Goal: Task Accomplishment & Management: Use online tool/utility

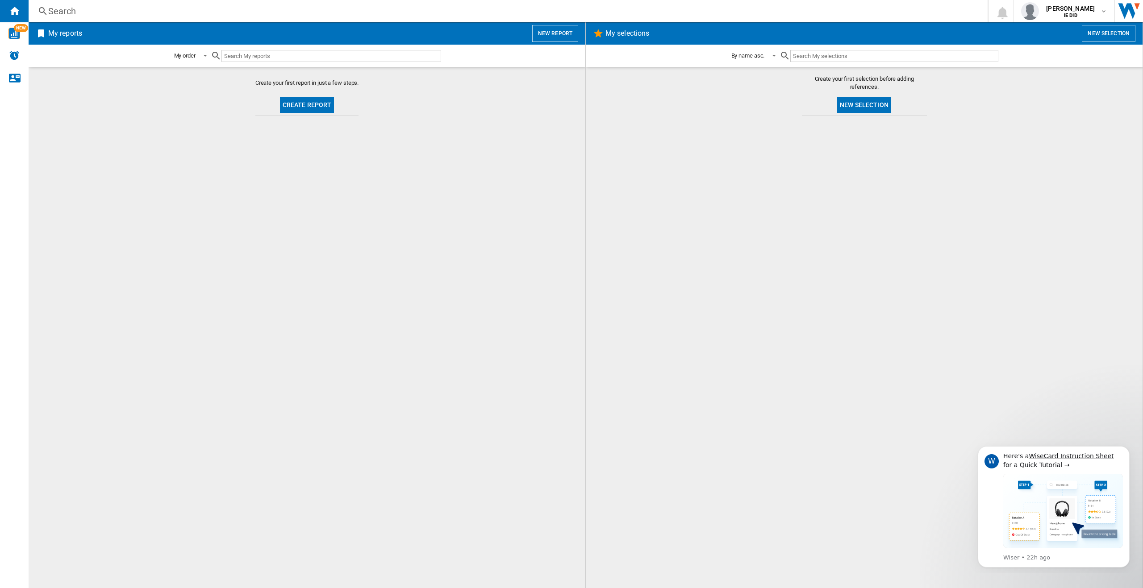
click at [549, 33] on button "New report" at bounding box center [555, 33] width 46 height 17
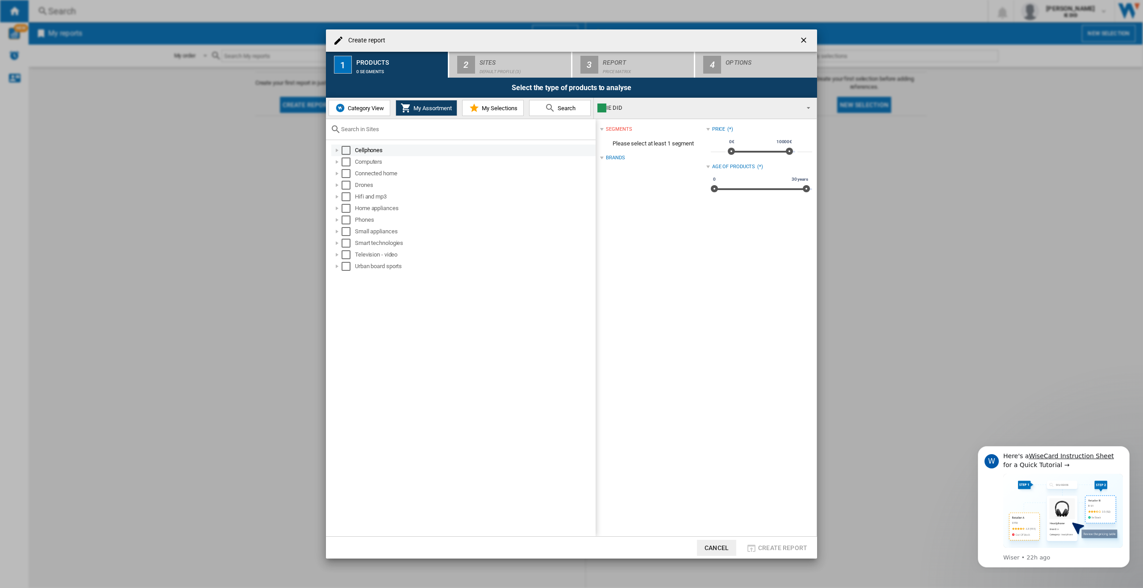
drag, startPoint x: 365, startPoint y: 147, endPoint x: 365, endPoint y: 154, distance: 7.1
click at [365, 148] on div "Cellphones" at bounding box center [474, 150] width 239 height 9
click at [364, 162] on md-checkbox "Select" at bounding box center [357, 162] width 13 height 9
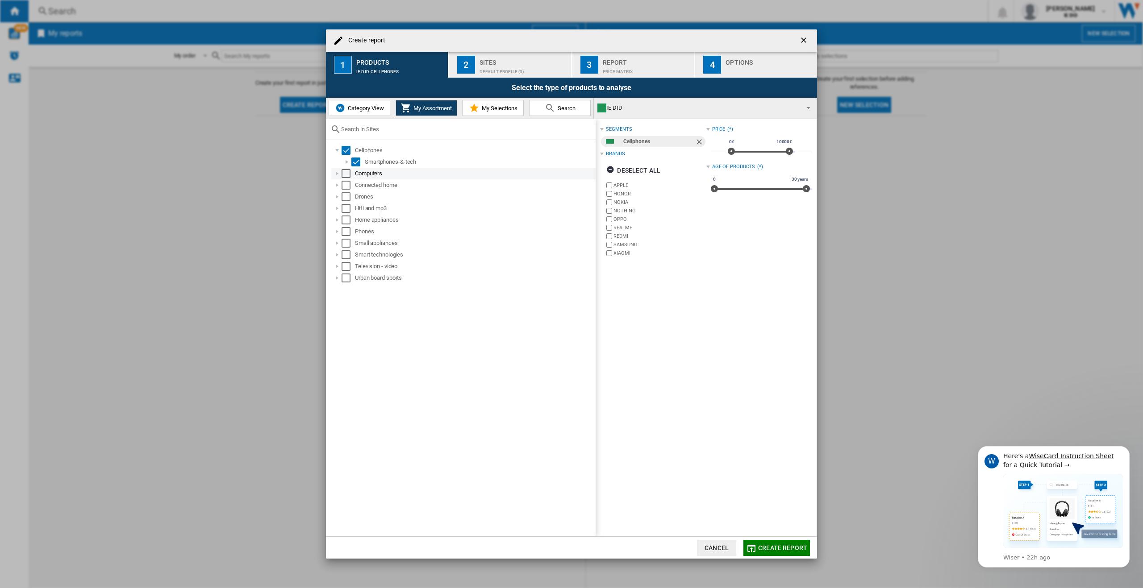
drag, startPoint x: 357, startPoint y: 174, endPoint x: 358, endPoint y: 179, distance: 5.0
click at [358, 177] on div "Computers" at bounding box center [474, 173] width 239 height 9
click at [357, 184] on div "Select" at bounding box center [355, 185] width 9 height 9
click at [356, 203] on div "Drones" at bounding box center [463, 209] width 264 height 12
drag, startPoint x: 358, startPoint y: 196, endPoint x: 358, endPoint y: 201, distance: 5.4
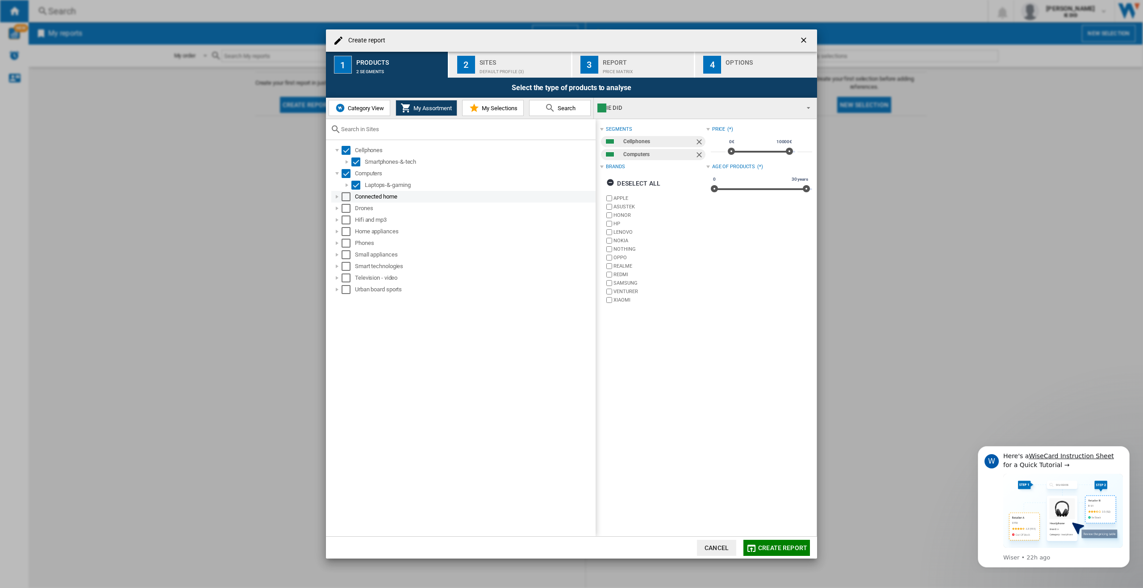
click at [358, 197] on div "Connected home" at bounding box center [474, 196] width 239 height 9
drag, startPoint x: 356, startPoint y: 215, endPoint x: 357, endPoint y: 225, distance: 9.9
click at [356, 217] on div "Drones" at bounding box center [463, 220] width 264 height 12
click at [348, 198] on div "Select" at bounding box center [345, 196] width 9 height 9
click at [357, 210] on div "Select" at bounding box center [355, 208] width 9 height 9
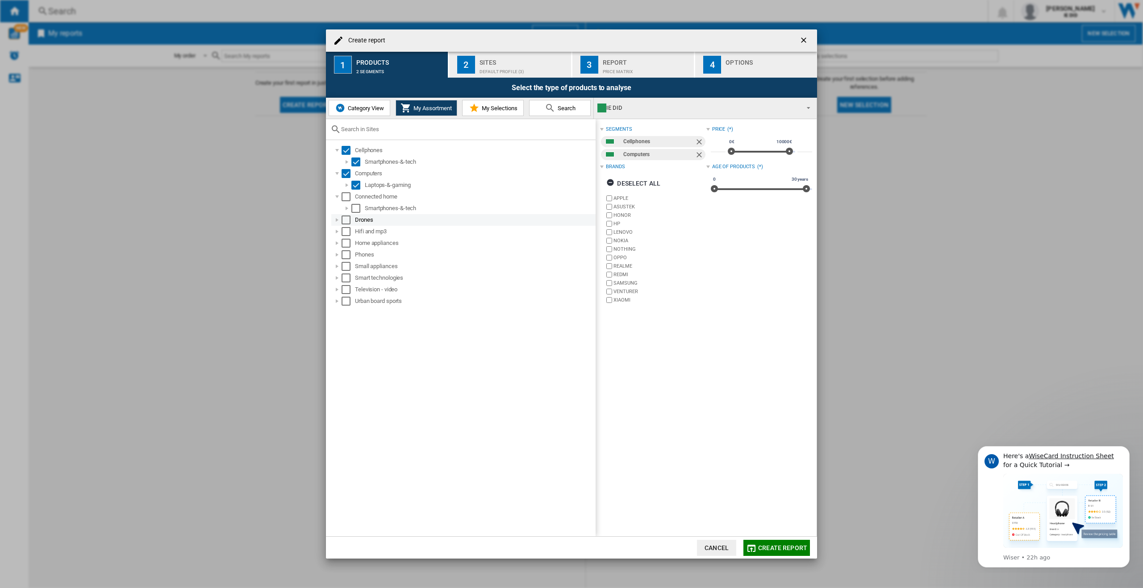
click at [356, 220] on div "Drones" at bounding box center [474, 220] width 239 height 9
click at [352, 233] on div "Select" at bounding box center [355, 231] width 9 height 9
click at [352, 208] on div "Select" at bounding box center [355, 208] width 9 height 9
drag, startPoint x: 346, startPoint y: 196, endPoint x: 343, endPoint y: 254, distance: 57.7
click at [347, 198] on div "Select" at bounding box center [345, 196] width 9 height 9
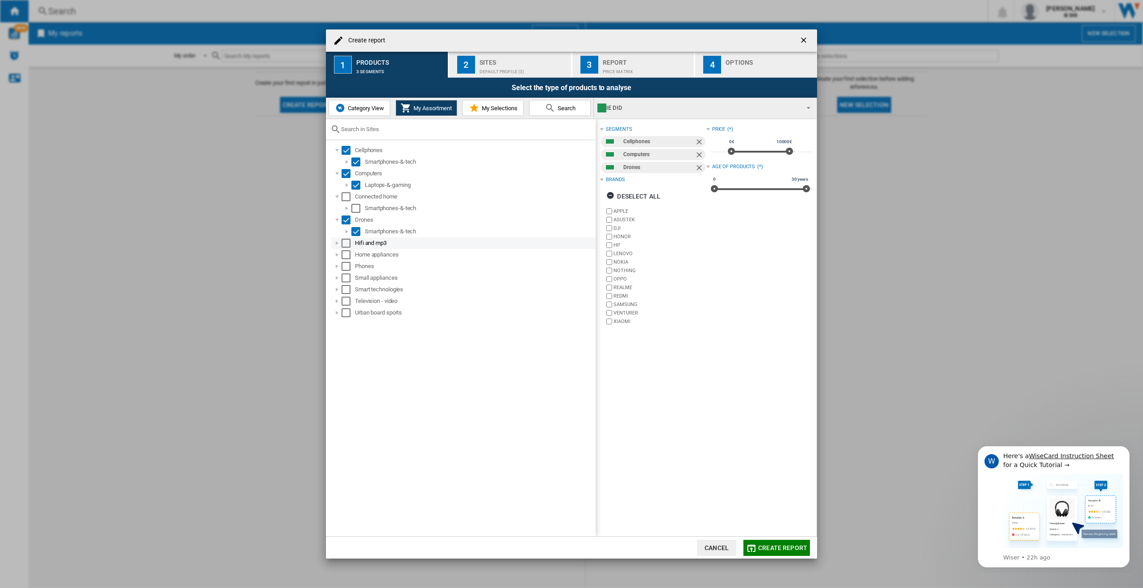
click at [345, 240] on div "Select" at bounding box center [345, 243] width 9 height 9
click at [343, 197] on div "Select" at bounding box center [345, 196] width 9 height 9
click at [345, 252] on div "Select" at bounding box center [345, 254] width 9 height 9
drag, startPoint x: 348, startPoint y: 266, endPoint x: 347, endPoint y: 278, distance: 12.1
click at [348, 267] on div "Select" at bounding box center [345, 266] width 9 height 9
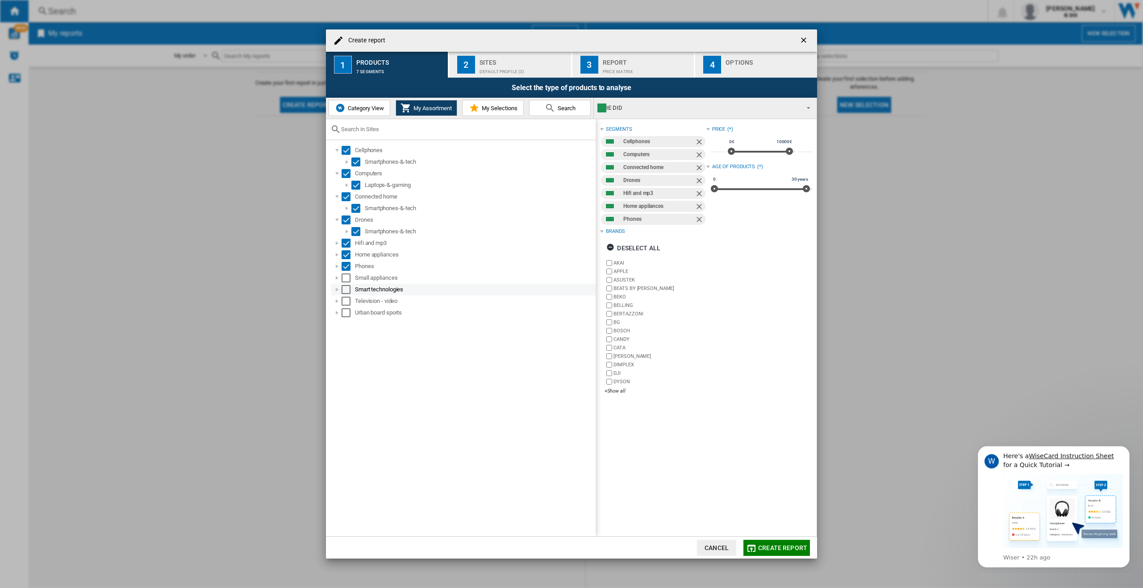
drag, startPoint x: 347, startPoint y: 278, endPoint x: 346, endPoint y: 283, distance: 5.9
click at [347, 279] on div "Select" at bounding box center [345, 278] width 9 height 9
drag, startPoint x: 345, startPoint y: 287, endPoint x: 344, endPoint y: 296, distance: 9.5
click at [345, 287] on div "Select" at bounding box center [345, 289] width 9 height 9
drag, startPoint x: 344, startPoint y: 296, endPoint x: 344, endPoint y: 310, distance: 13.4
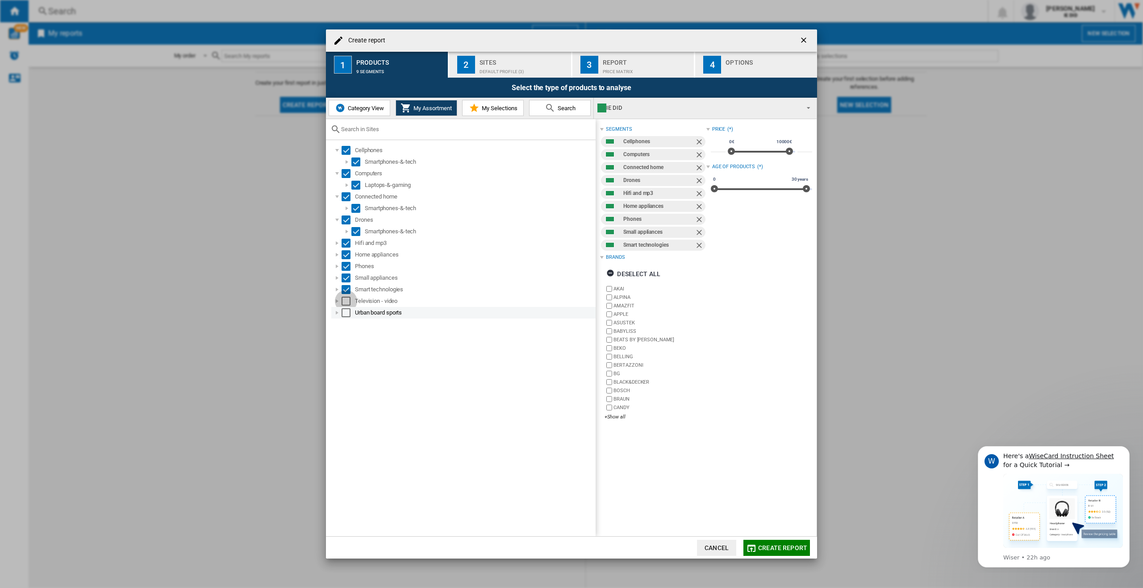
click at [344, 299] on div "Select" at bounding box center [345, 301] width 9 height 9
click at [344, 310] on div "Select" at bounding box center [345, 312] width 9 height 9
click at [497, 62] on div "Sites" at bounding box center [523, 59] width 88 height 9
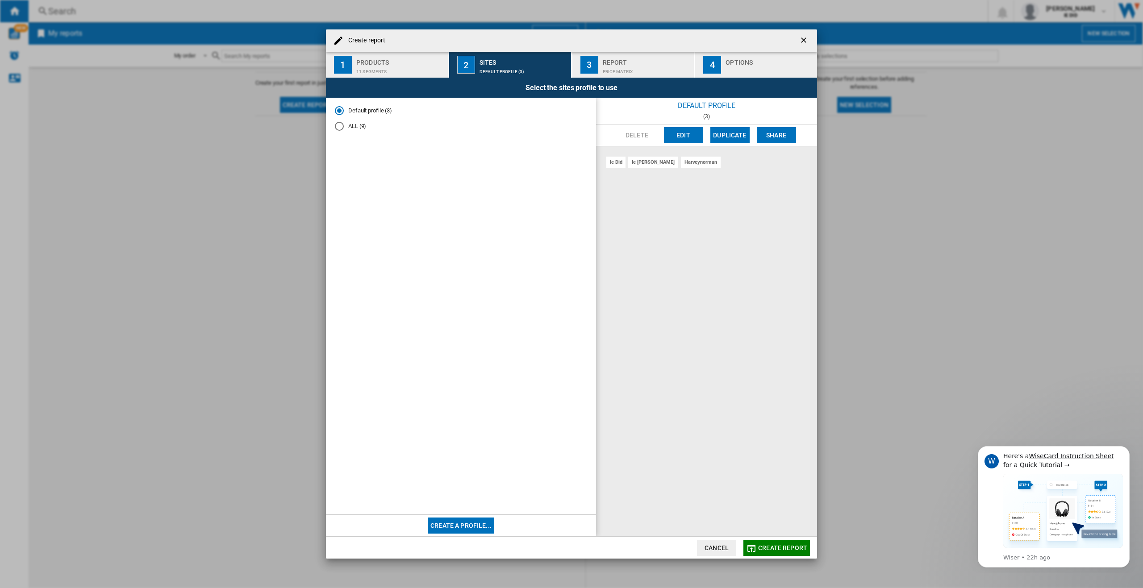
click at [348, 126] on md-radio-button "ALL (9)" at bounding box center [461, 126] width 252 height 8
click at [790, 548] on span "Create report" at bounding box center [782, 548] width 49 height 7
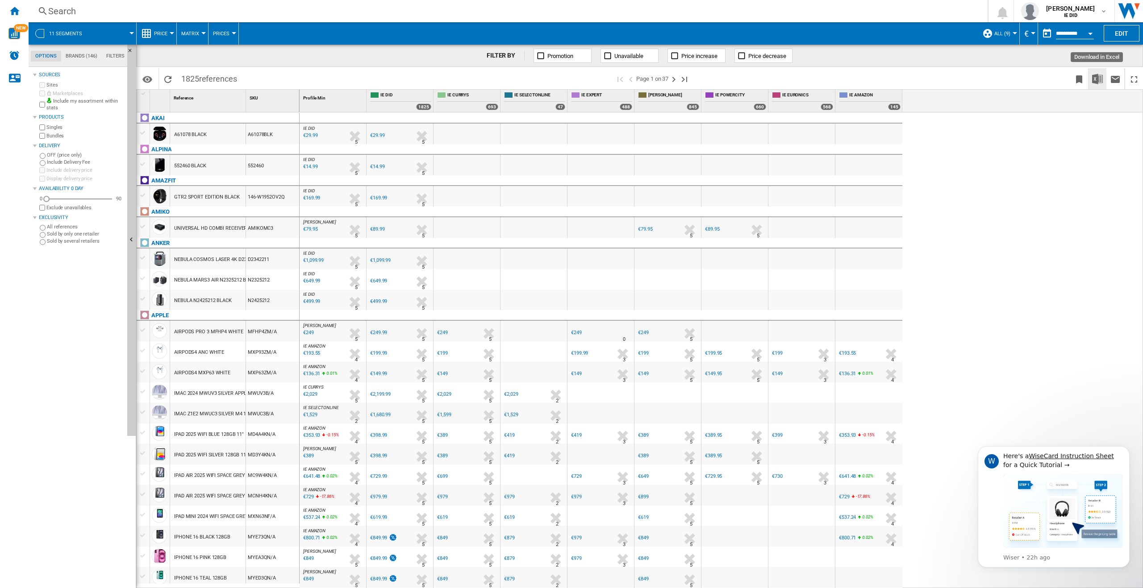
click at [1096, 81] on img "Download in Excel" at bounding box center [1097, 79] width 11 height 11
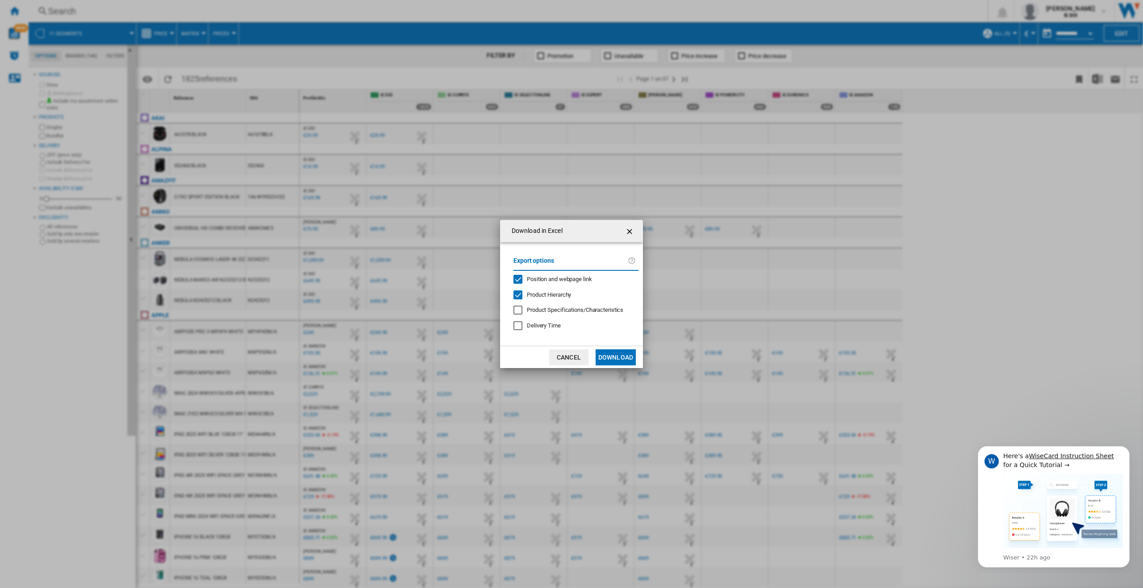
click at [612, 359] on button "Download" at bounding box center [615, 357] width 40 height 16
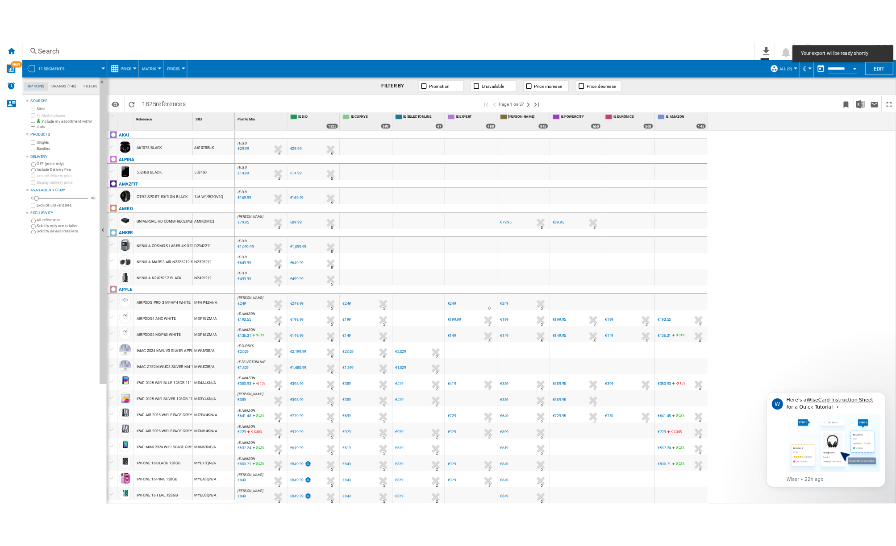
scroll to position [2, 0]
